Goal: Information Seeking & Learning: Learn about a topic

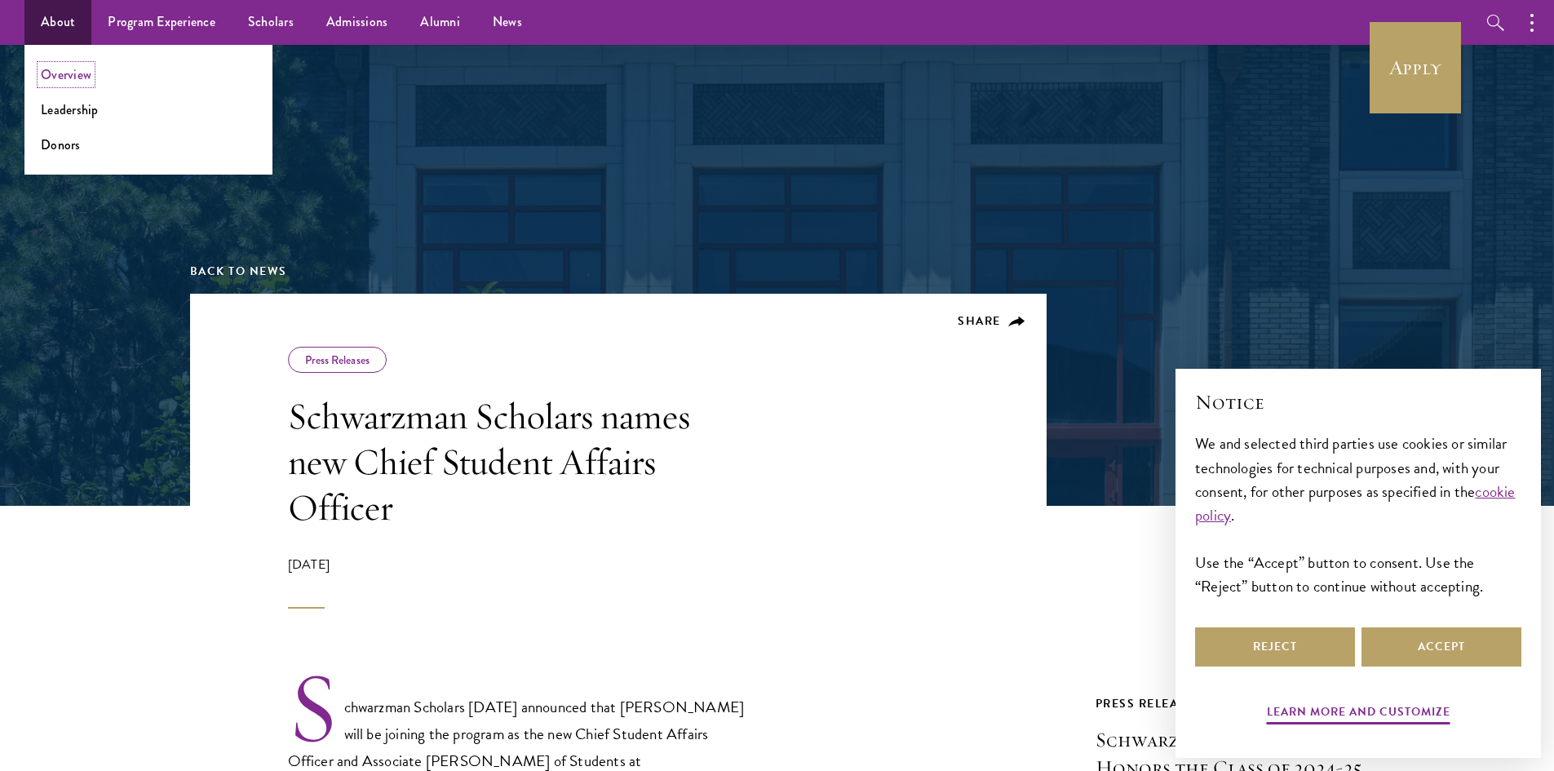
click at [70, 71] on link "Overview" at bounding box center [66, 74] width 51 height 19
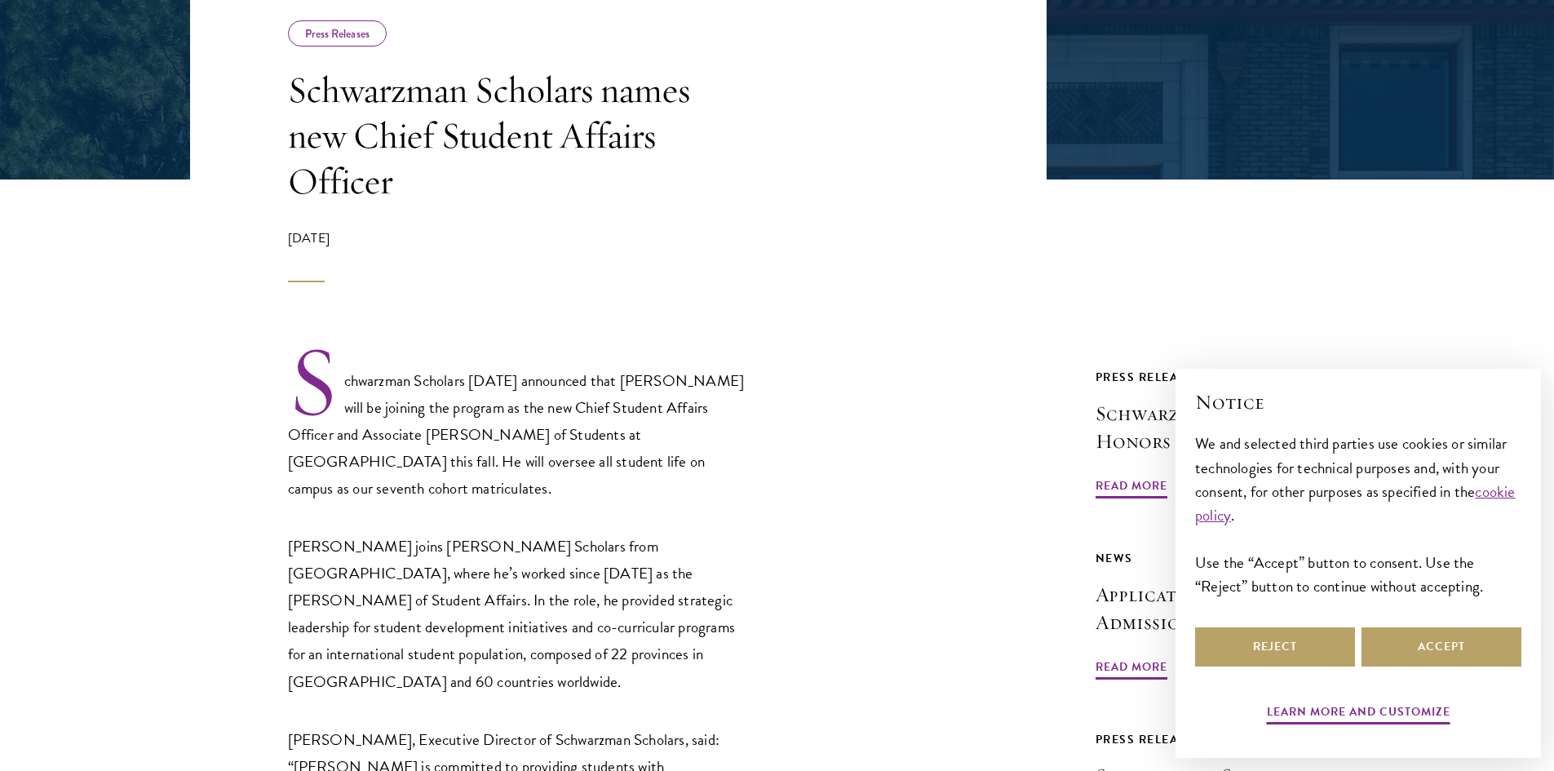
scroll to position [408, 0]
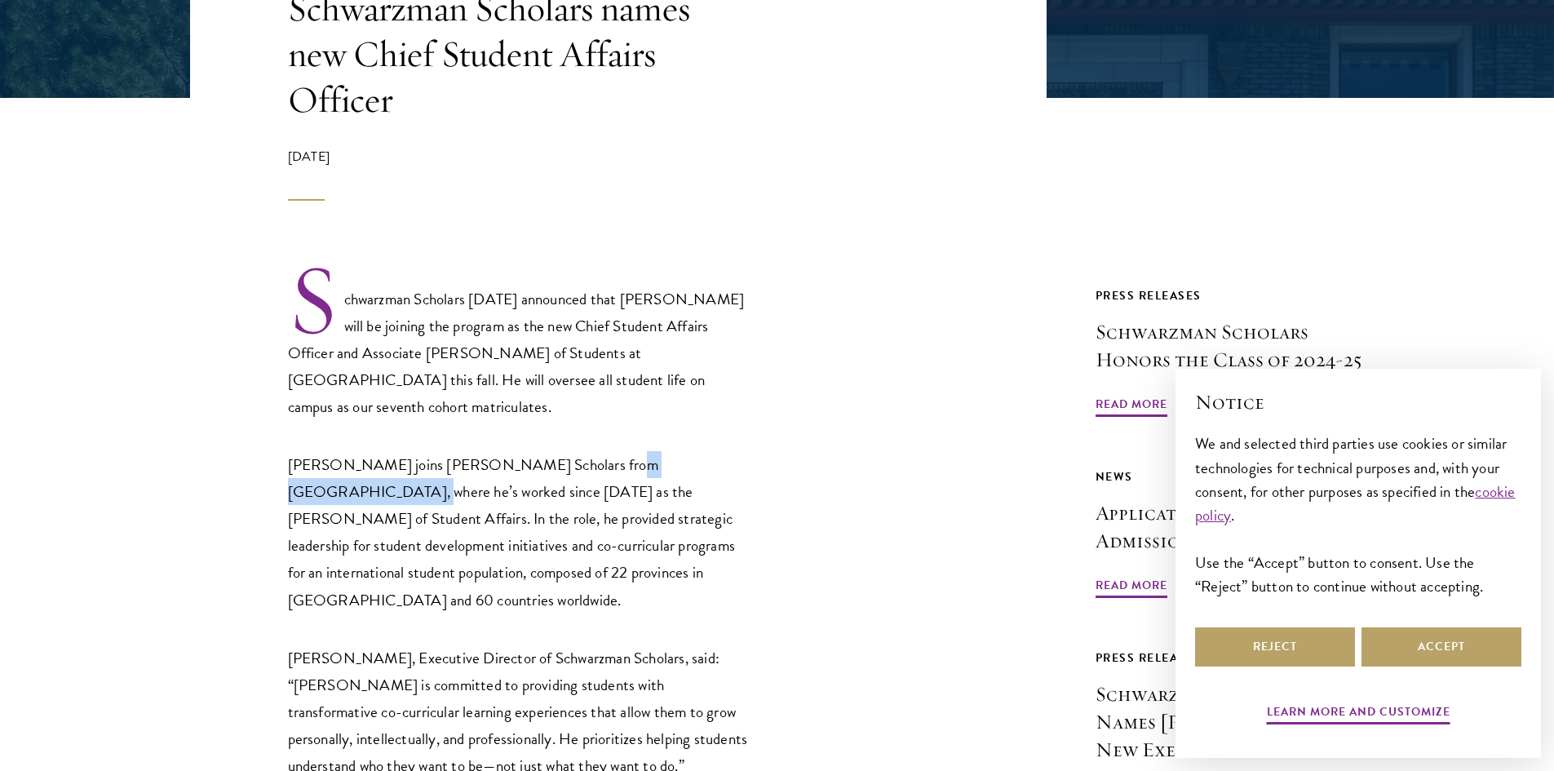
drag, startPoint x: 729, startPoint y: 468, endPoint x: 589, endPoint y: 460, distance: 140.5
click at [589, 460] on p "Dr. Moffett joins Schwarzman Scholars from Duke Kunshan University, where he’s …" at bounding box center [520, 531] width 465 height 161
drag, startPoint x: 720, startPoint y: 467, endPoint x: 569, endPoint y: 469, distance: 150.9
click at [569, 469] on p "Dr. Moffett joins Schwarzman Scholars from Duke Kunshan University, where he’s …" at bounding box center [520, 531] width 465 height 161
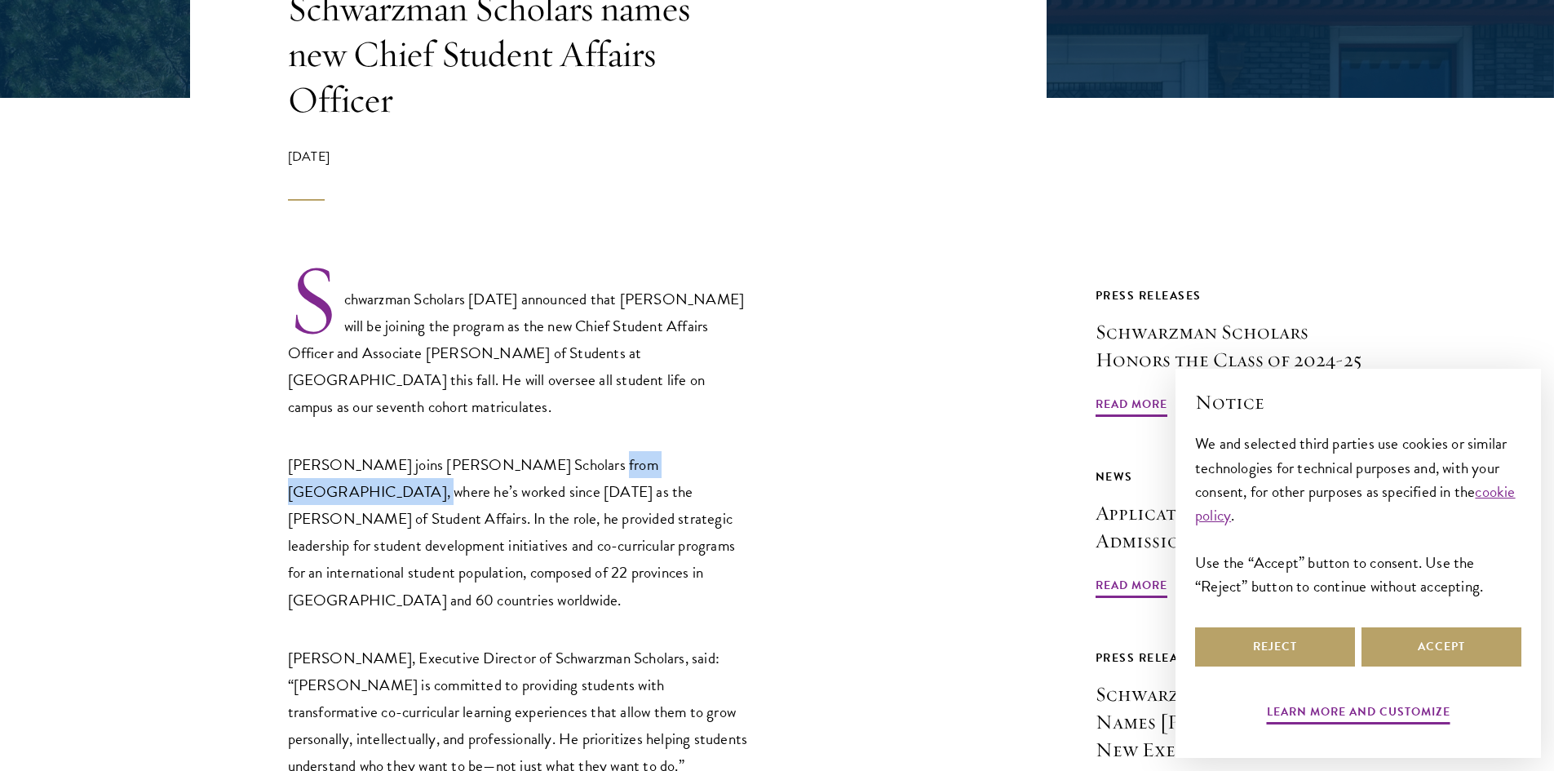
copy p "Duke Kunshan University,"
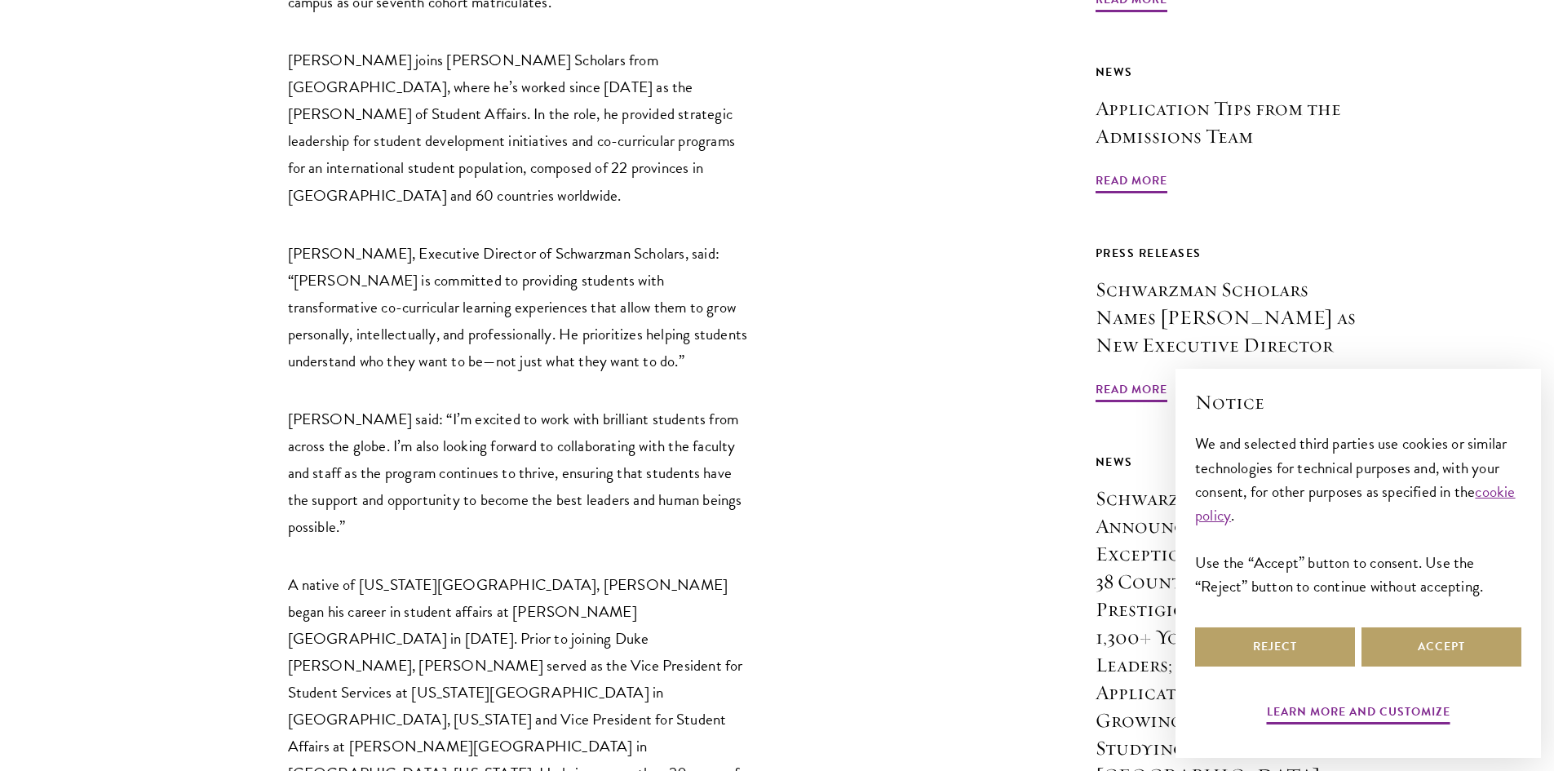
scroll to position [816, 0]
